Goal: Check status: Check status

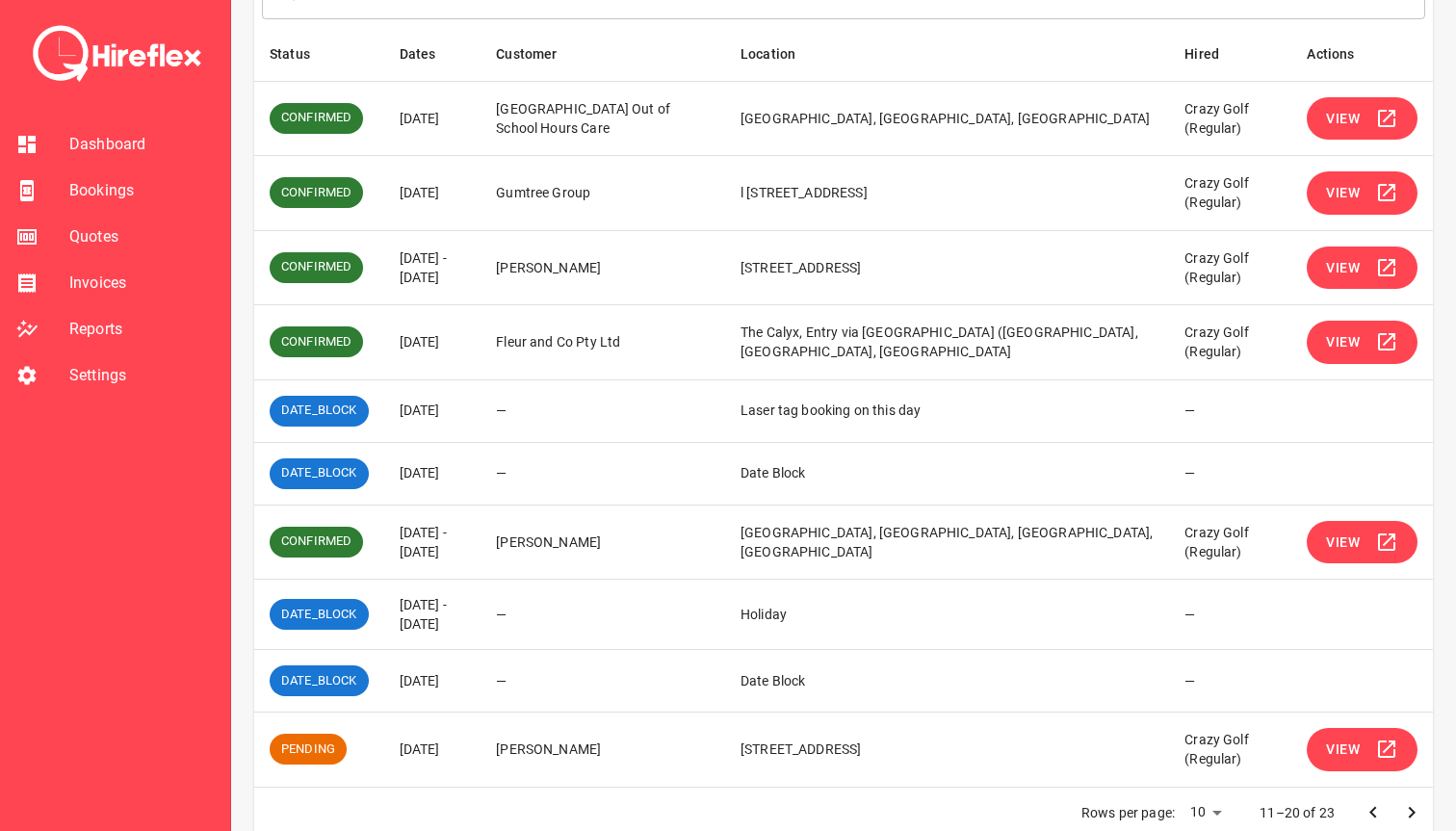
scroll to position [321, 0]
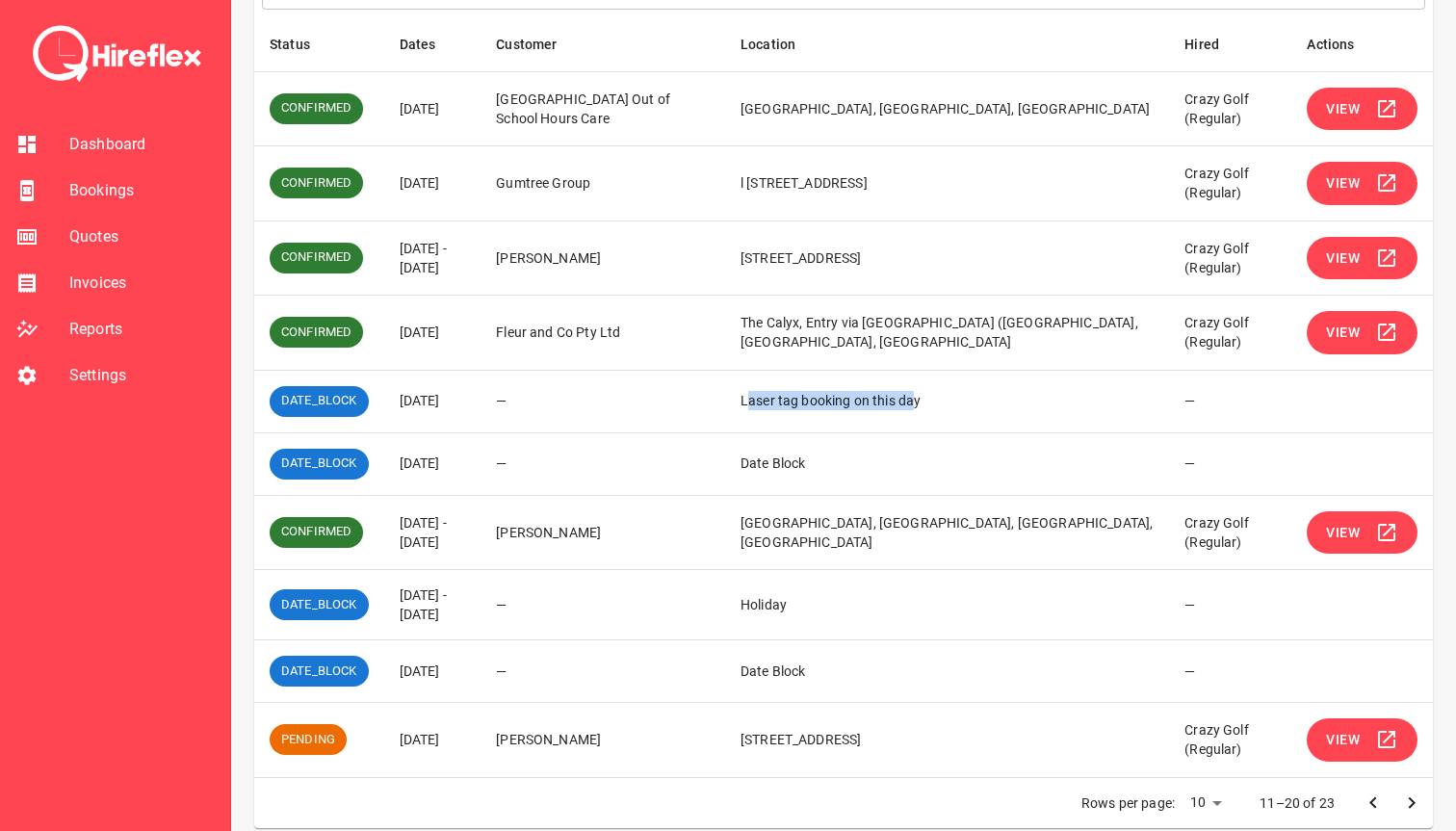
drag, startPoint x: 787, startPoint y: 405, endPoint x: 955, endPoint y: 401, distance: 168.0
click at [955, 401] on td "Laser tag booking on this day" at bounding box center [947, 400] width 444 height 62
drag, startPoint x: 862, startPoint y: 439, endPoint x: 772, endPoint y: 435, distance: 90.1
click at [774, 435] on td "Date Block" at bounding box center [947, 464] width 444 height 62
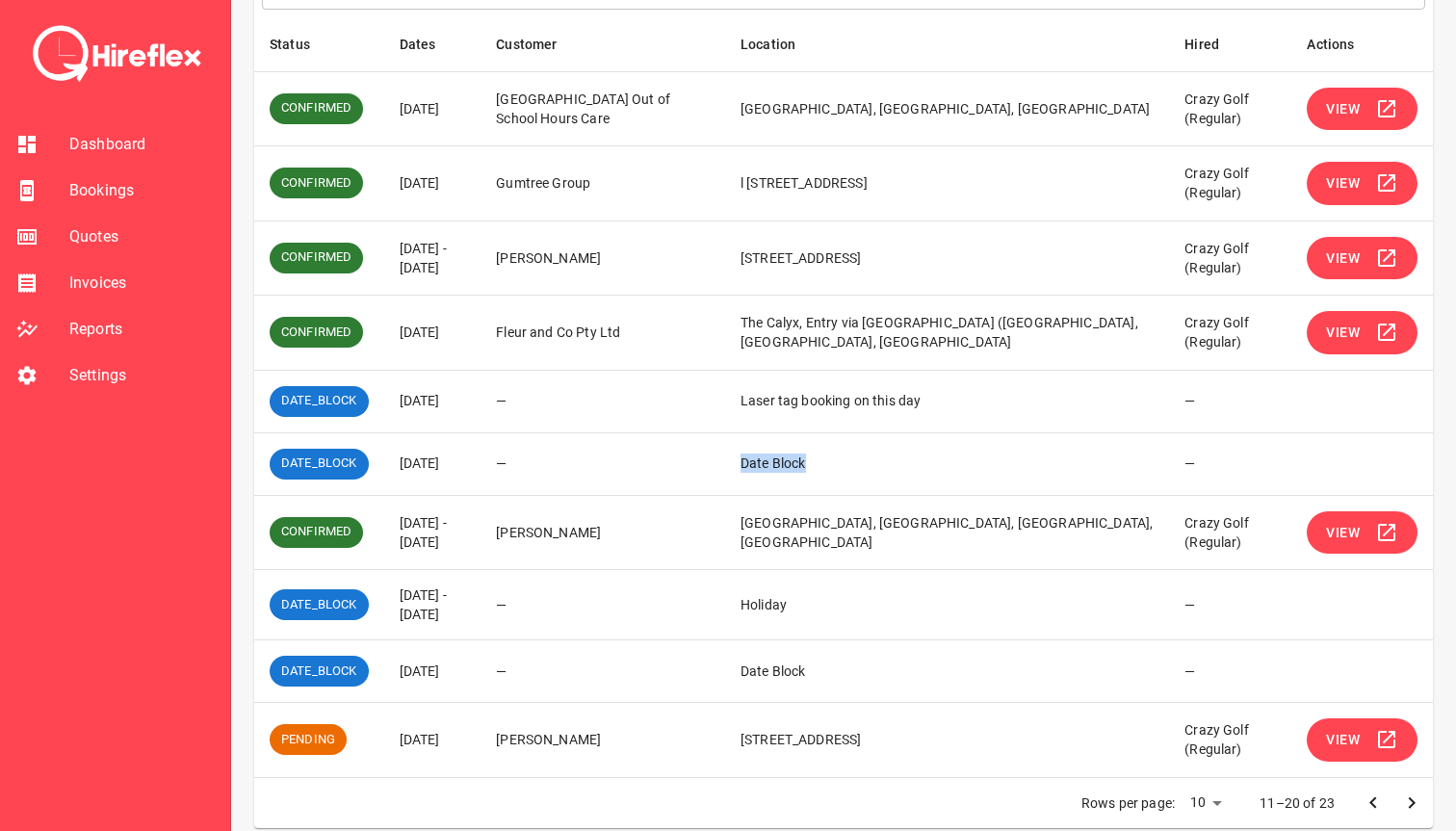
drag, startPoint x: 768, startPoint y: 457, endPoint x: 954, endPoint y: 467, distance: 186.3
click at [954, 467] on td "Date Block" at bounding box center [947, 464] width 444 height 62
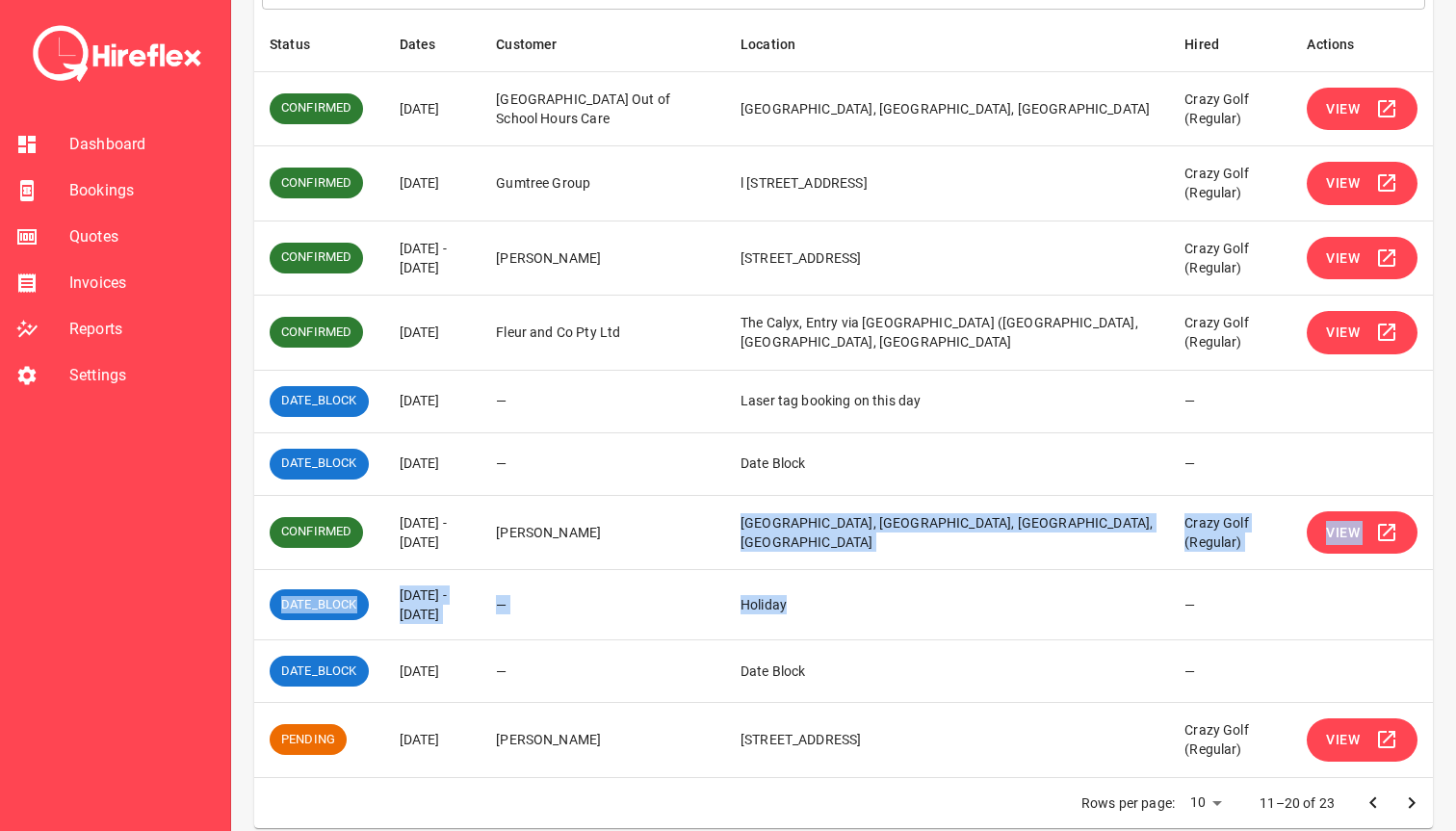
drag, startPoint x: 778, startPoint y: 518, endPoint x: 897, endPoint y: 615, distance: 153.5
click at [897, 615] on tbody "CONFIRMED [DATE] [GEOGRAPHIC_DATA] Out of School Hours Care [GEOGRAPHIC_DATA], …" at bounding box center [844, 424] width 1178 height 706
click at [897, 615] on td "Holiday" at bounding box center [947, 605] width 444 height 70
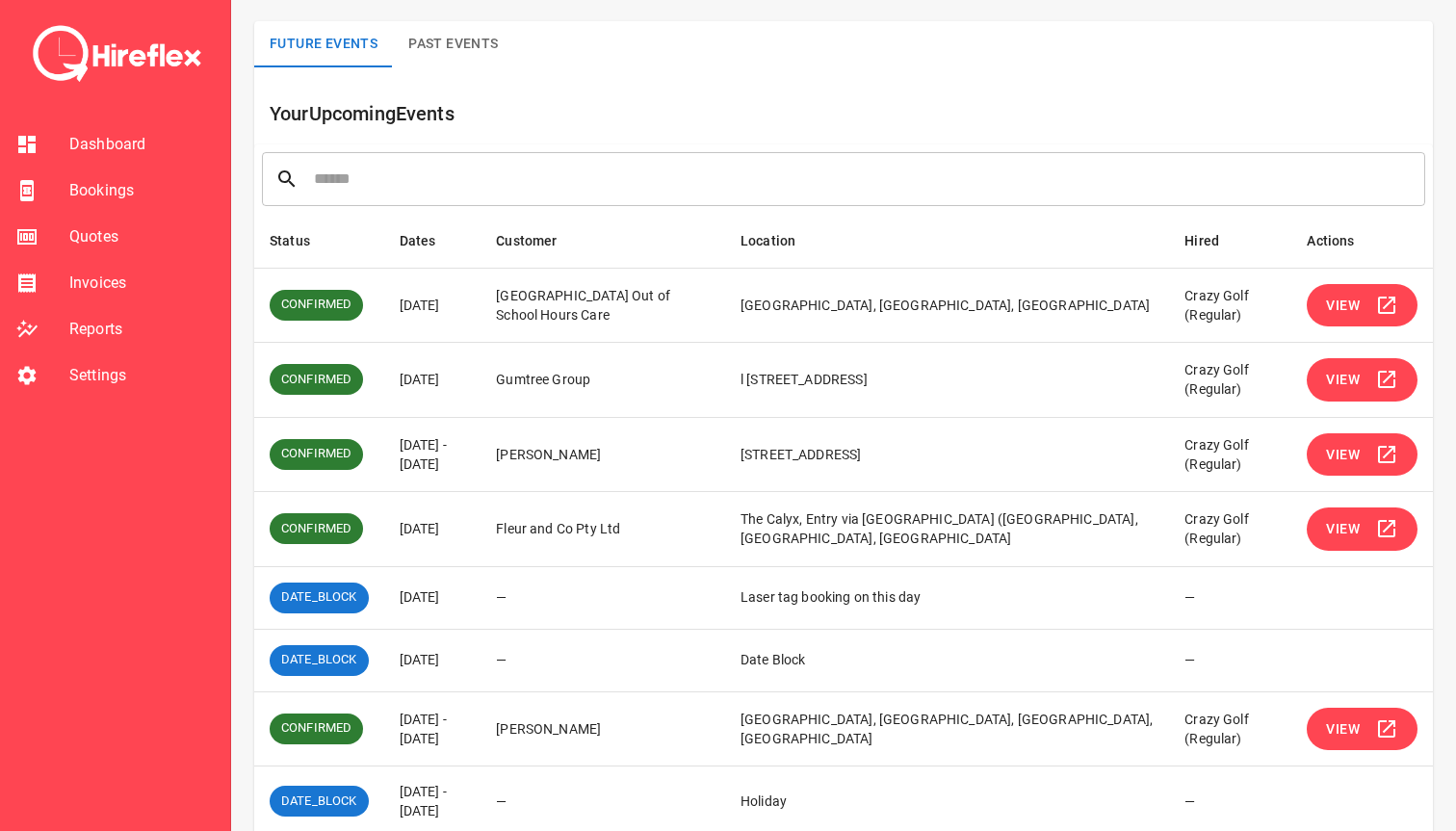
scroll to position [340, 0]
